Goal: Transaction & Acquisition: Obtain resource

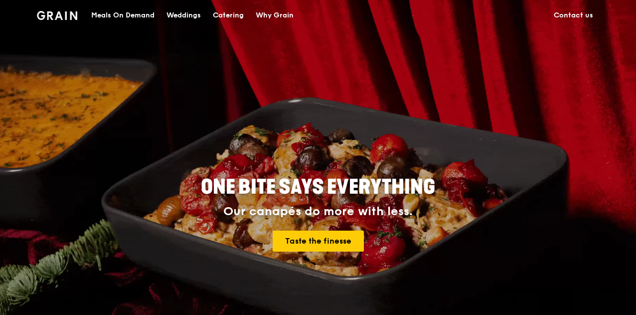
click at [230, 13] on div "Catering" at bounding box center [228, 15] width 31 height 30
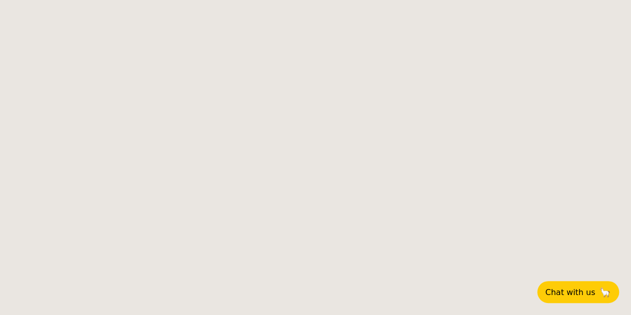
select select
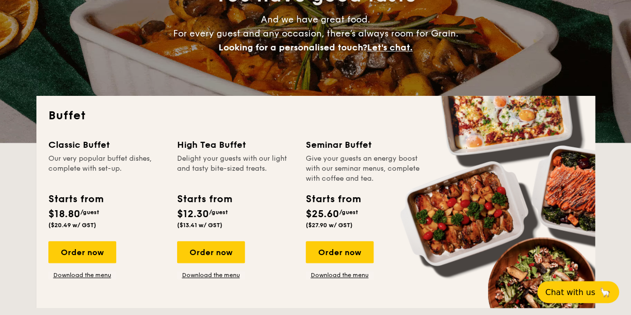
scroll to position [199, 0]
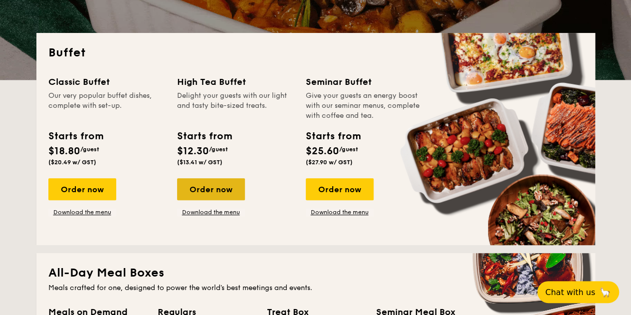
click at [197, 190] on div "Order now" at bounding box center [211, 189] width 68 height 22
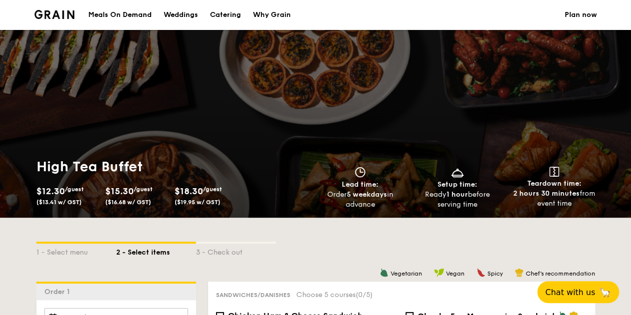
select select
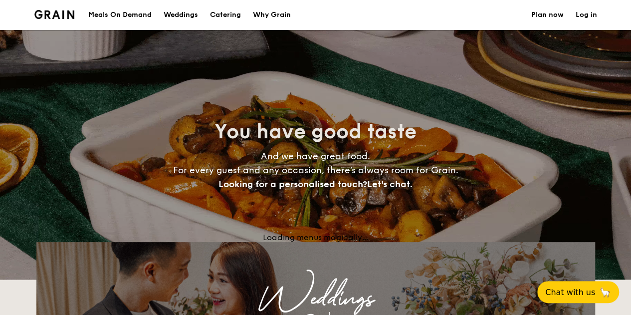
scroll to position [199, 0]
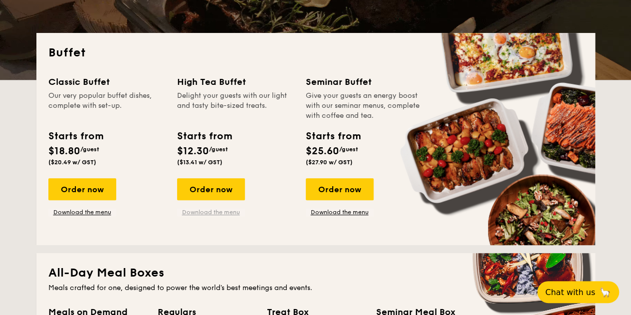
click at [203, 212] on link "Download the menu" at bounding box center [211, 212] width 68 height 8
